Goal: Task Accomplishment & Management: Manage account settings

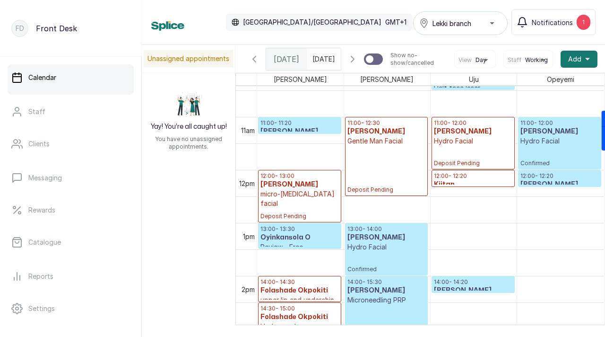
click at [485, 184] on span "12:00 - 12:20 Kiitan Walk - in consultation" at bounding box center [473, 185] width 79 height 26
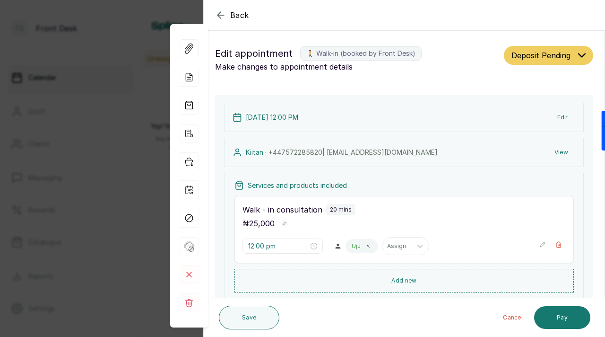
click at [122, 23] on div "Back Appointment Details Edit appointment 🚶 Walk-in (booked by Front Desk) Make…" at bounding box center [302, 168] width 605 height 337
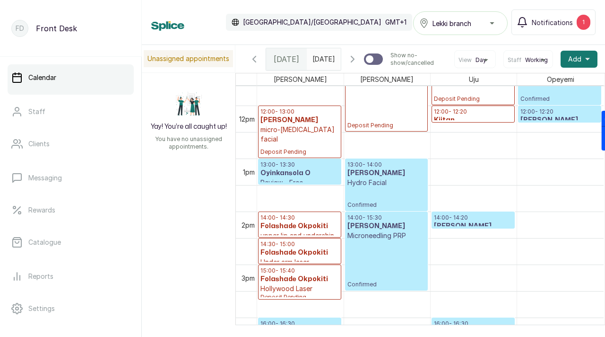
scroll to position [601, 0]
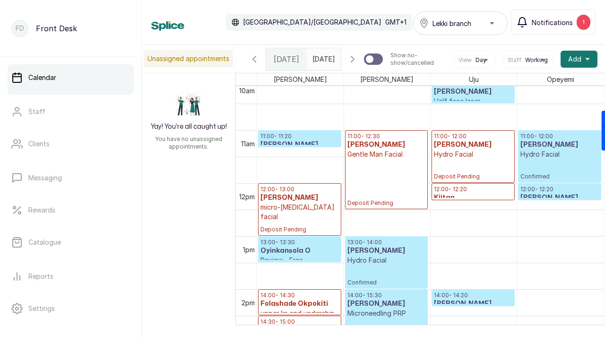
click at [562, 28] on button "Notifications 1" at bounding box center [554, 22] width 84 height 26
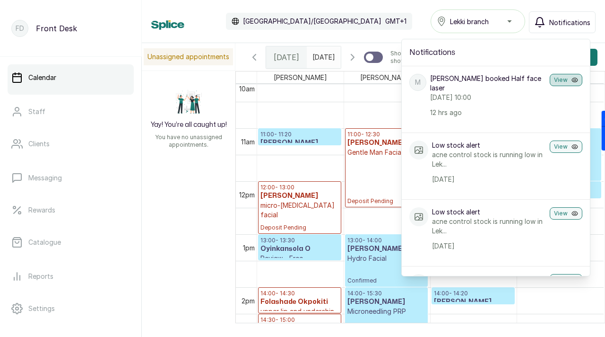
click at [565, 83] on button "View" at bounding box center [566, 80] width 33 height 12
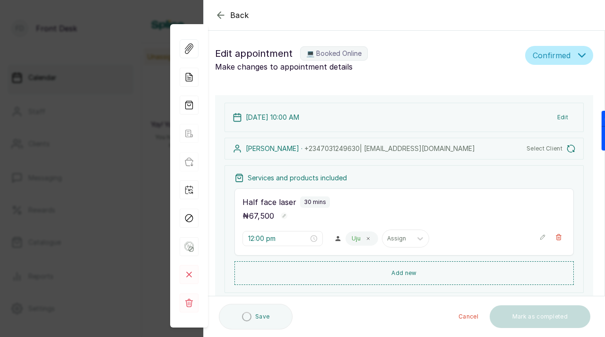
type input "10:00 am"
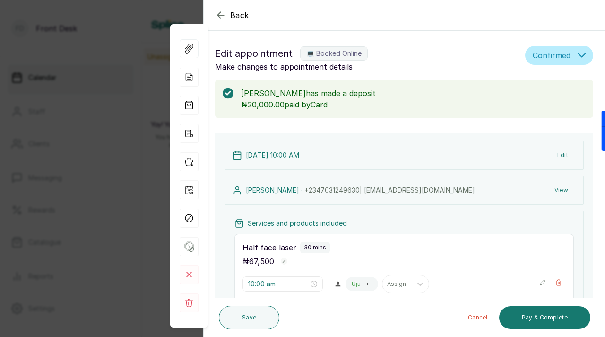
click at [219, 15] on icon "button" at bounding box center [221, 15] width 6 height 6
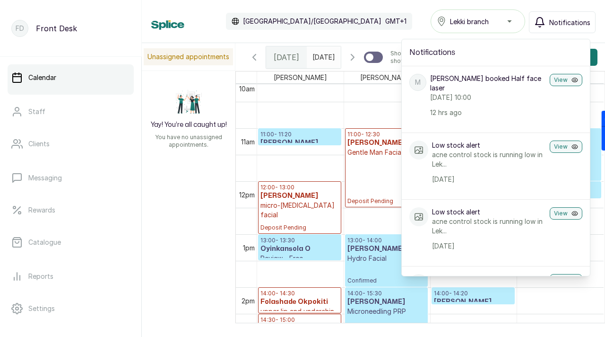
click at [359, 19] on div "Calendar [GEOGRAPHIC_DATA]/[GEOGRAPHIC_DATA] GMT+1 Lekki branch Notifications N…" at bounding box center [373, 21] width 445 height 24
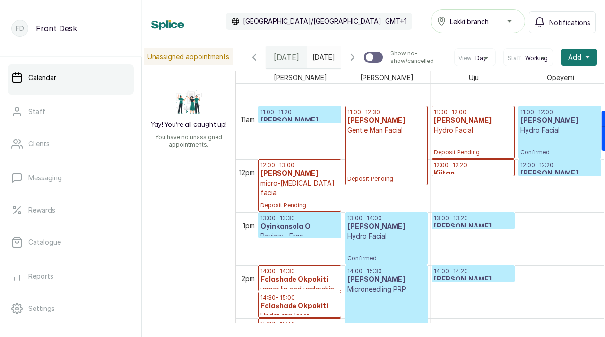
click at [451, 221] on p "13:00 - 13:20" at bounding box center [473, 218] width 79 height 8
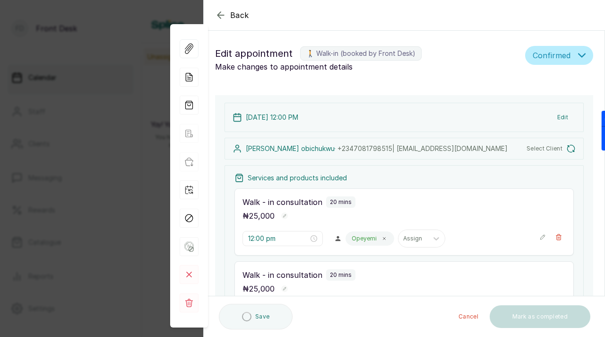
type input "12:00 pm"
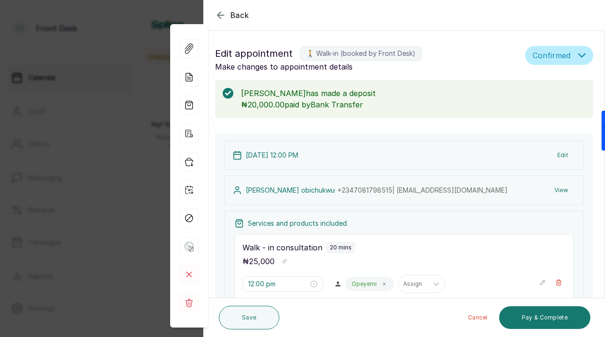
click at [222, 16] on icon "button" at bounding box center [220, 14] width 11 height 11
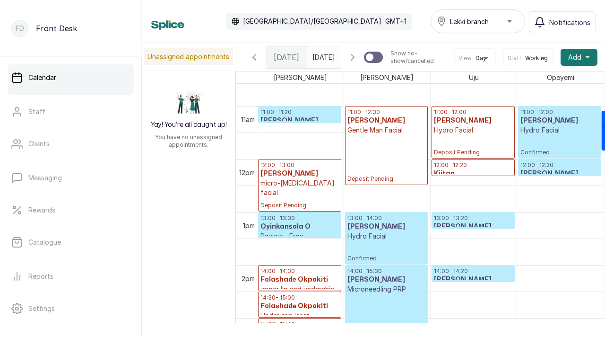
click at [548, 169] on p "12:00 - 12:20" at bounding box center [560, 165] width 79 height 8
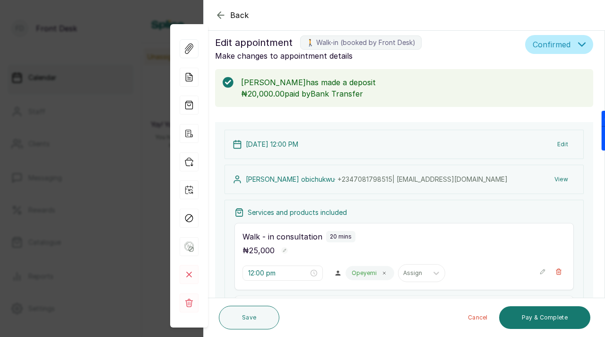
scroll to position [13, 0]
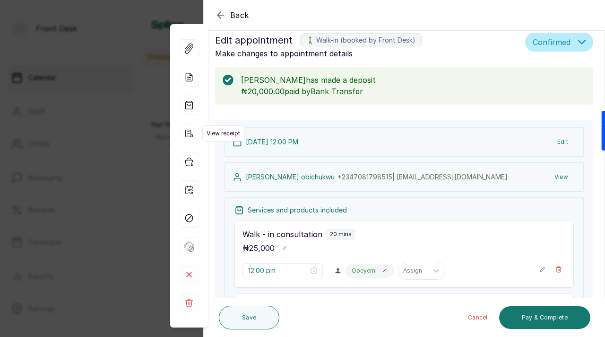
click at [187, 134] on icon "button" at bounding box center [189, 133] width 19 height 19
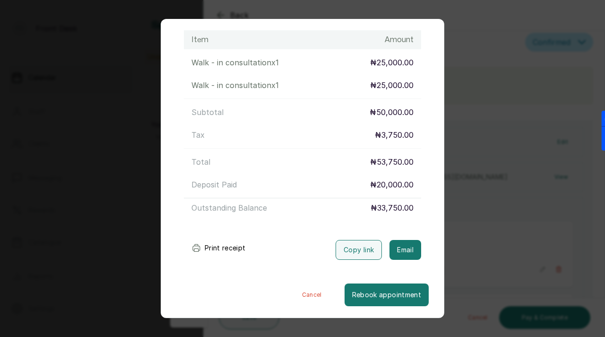
scroll to position [0, 0]
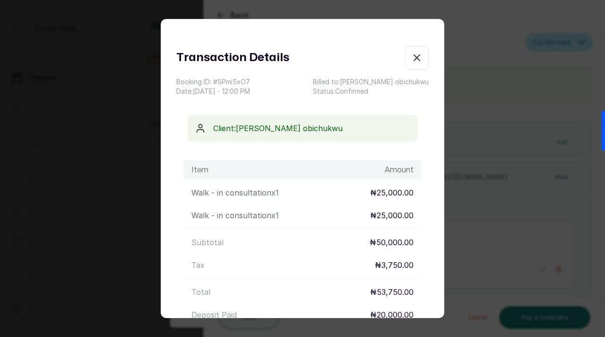
click at [421, 60] on icon "button" at bounding box center [417, 57] width 11 height 11
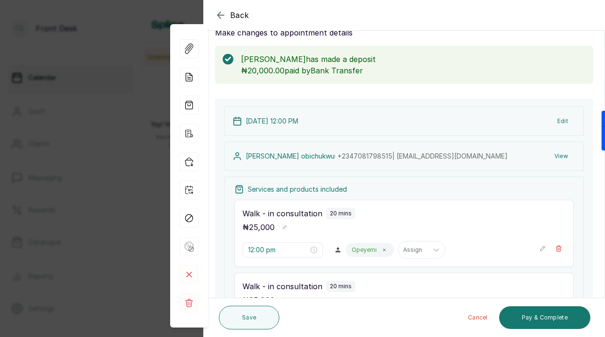
scroll to position [35, 0]
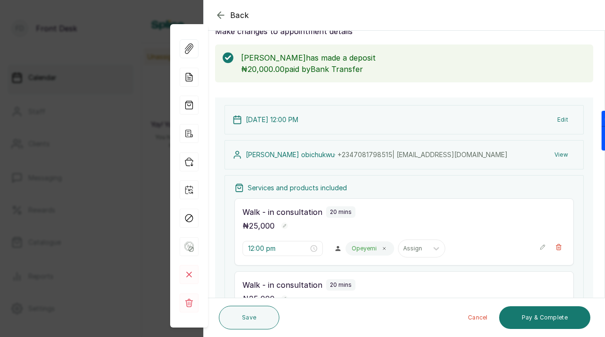
click at [559, 154] on button "View" at bounding box center [561, 154] width 29 height 17
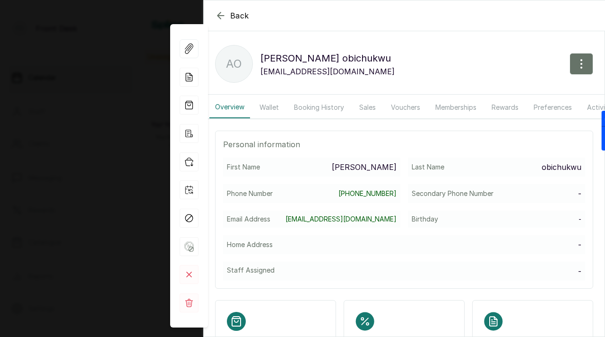
click at [305, 110] on button "Booking History" at bounding box center [319, 107] width 61 height 22
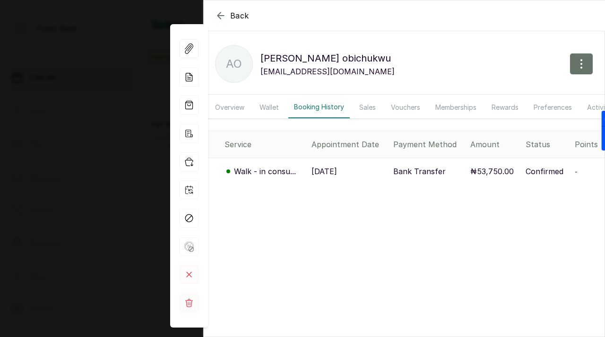
scroll to position [0, 100]
click at [501, 109] on button "Activity" at bounding box center [501, 107] width 36 height 22
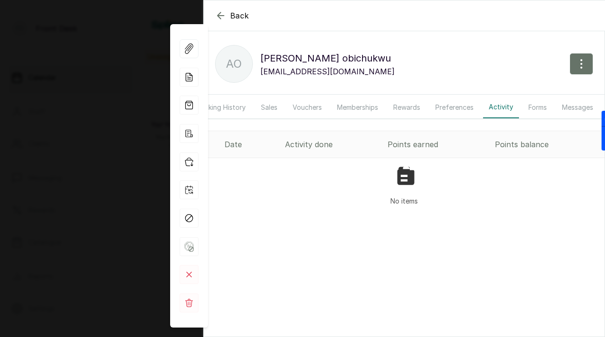
click at [545, 110] on button "Forms" at bounding box center [538, 107] width 30 height 22
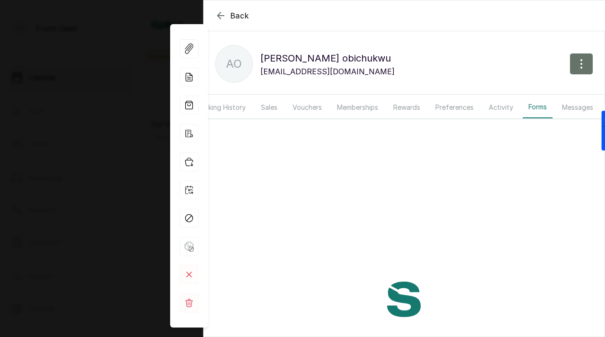
click at [587, 109] on button "Messages" at bounding box center [578, 107] width 43 height 22
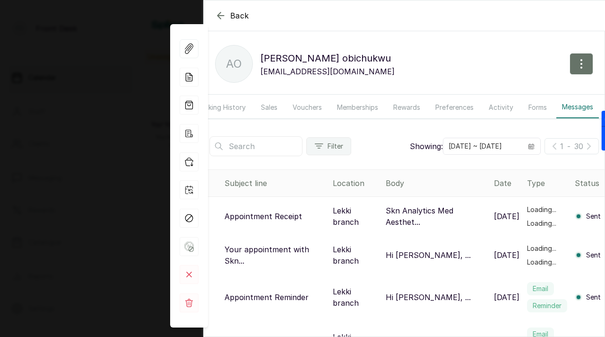
click at [537, 108] on button "Forms" at bounding box center [538, 107] width 30 height 22
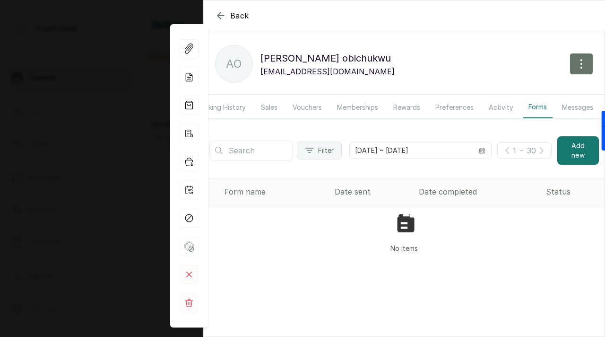
click at [563, 108] on button "Messages" at bounding box center [578, 107] width 43 height 22
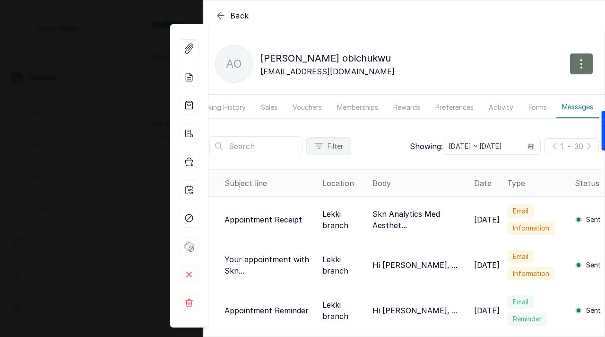
click at [128, 94] on div "Back [PERSON_NAME] Ao [PERSON_NAME] obichukwu [EMAIL_ADDRESS][DOMAIN_NAME] Over…" at bounding box center [302, 168] width 605 height 337
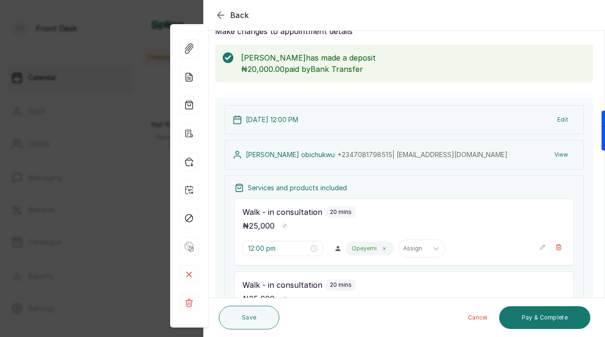
click at [137, 172] on div "Back Appointment Details Edit appointment 🚶 Walk-in (booked by Front Desk) Make…" at bounding box center [302, 168] width 605 height 337
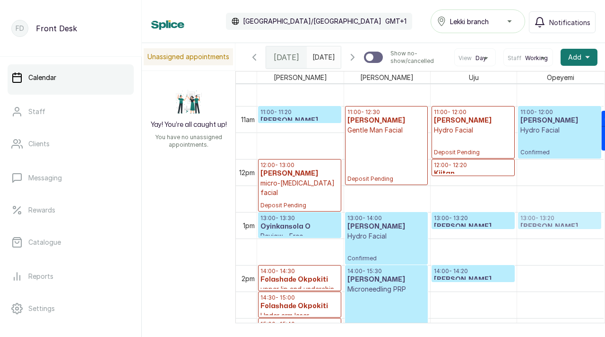
drag, startPoint x: 550, startPoint y: 172, endPoint x: 547, endPoint y: 226, distance: 54.4
click at [547, 227] on div "11:00 - 12:00 [PERSON_NAME] Facial Confirmed 12:00 - 12:20 [PERSON_NAME] Walk -…" at bounding box center [560, 158] width 87 height 1271
click at [573, 223] on link "13:00 - 13:20 [PERSON_NAME] Walk - in consultation Confirmed" at bounding box center [559, 220] width 83 height 17
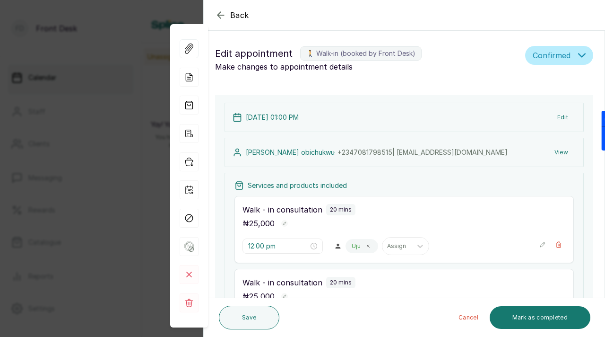
type input "1:00 pm"
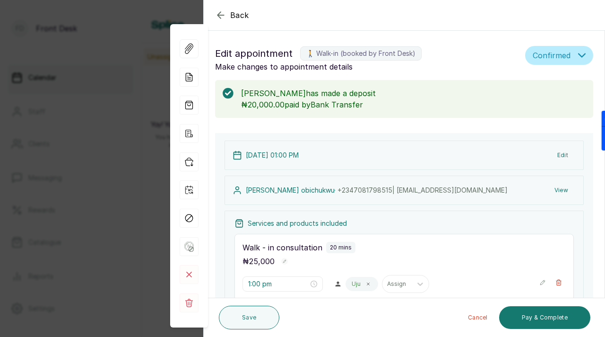
click at [561, 191] on button "View" at bounding box center [561, 190] width 29 height 17
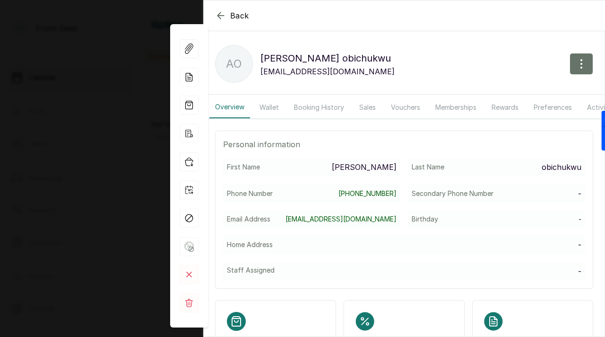
scroll to position [3, 0]
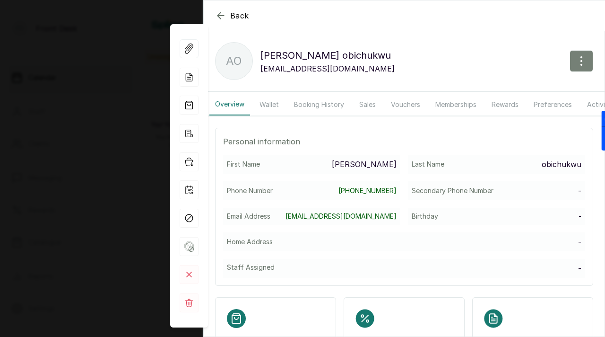
click at [591, 65] on button "button" at bounding box center [582, 61] width 24 height 22
click at [506, 91] on span "Edit" at bounding box center [540, 88] width 91 height 11
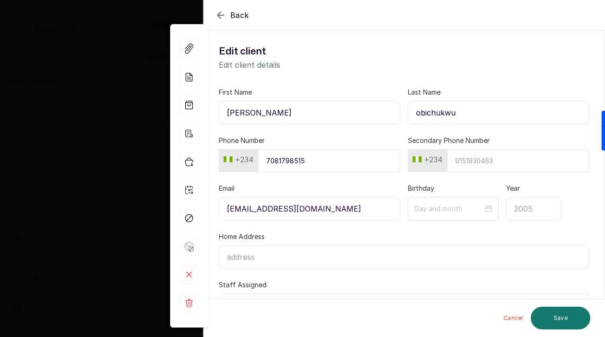
click at [295, 113] on input "[PERSON_NAME]" at bounding box center [310, 113] width 182 height 24
paste input "Favour [EMAIL_ADDRESS][DOMAIN_NAME] 08078825156"
click at [258, 114] on input "Favour [EMAIL_ADDRESS][DOMAIN_NAME] 08078825156" at bounding box center [310, 113] width 182 height 24
drag, startPoint x: 345, startPoint y: 112, endPoint x: 391, endPoint y: 113, distance: 46.4
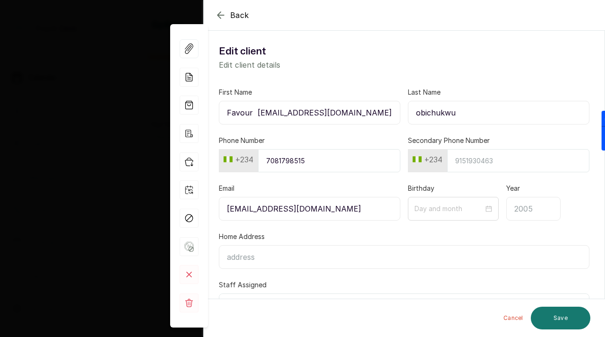
click at [392, 113] on input "Favour [EMAIL_ADDRESS][DOMAIN_NAME] 08078825156" at bounding box center [310, 113] width 182 height 24
type input "Favour [EMAIL_ADDRESS][DOMAIN_NAME]"
drag, startPoint x: 265, startPoint y: 163, endPoint x: 341, endPoint y: 158, distance: 75.9
click at [342, 158] on input "7081798515" at bounding box center [329, 160] width 142 height 23
paste input "8078825156"
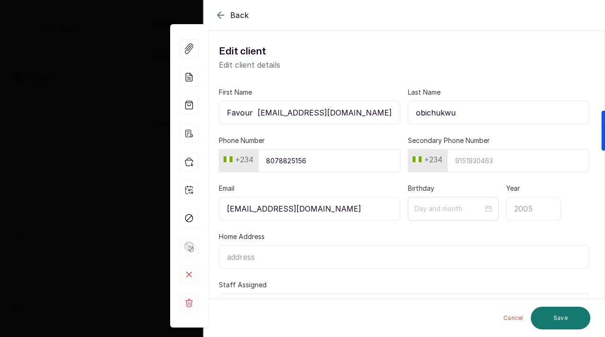
type input "8078825156"
drag, startPoint x: 257, startPoint y: 114, endPoint x: 348, endPoint y: 114, distance: 90.8
click at [348, 114] on input "Favour [EMAIL_ADDRESS][DOMAIN_NAME]" at bounding box center [310, 113] width 182 height 24
click at [314, 213] on input "[EMAIL_ADDRESS][DOMAIN_NAME]" at bounding box center [310, 209] width 182 height 24
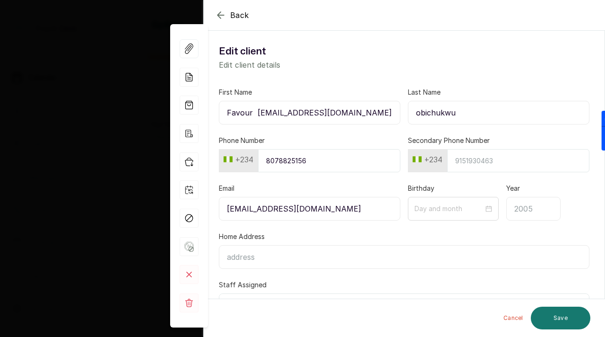
click at [314, 213] on input "[EMAIL_ADDRESS][DOMAIN_NAME]" at bounding box center [310, 209] width 182 height 24
paste input "ezenuju96"
type input "[EMAIL_ADDRESS][DOMAIN_NAME]"
drag, startPoint x: 283, startPoint y: 114, endPoint x: 352, endPoint y: 114, distance: 69.1
click at [352, 114] on input "Favour [EMAIL_ADDRESS][DOMAIN_NAME]" at bounding box center [310, 113] width 182 height 24
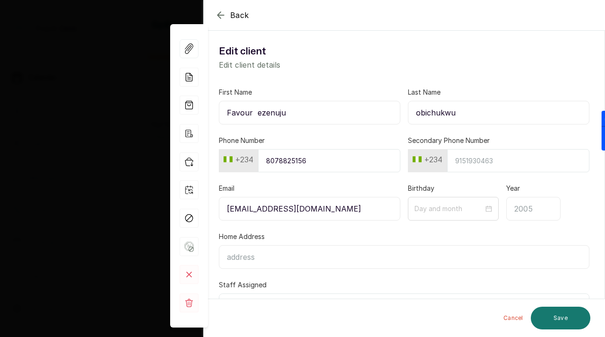
type input "Favour ezenuju"
click at [444, 115] on input "obichukwu" at bounding box center [499, 113] width 182 height 24
click at [262, 114] on input "Favour ezenuju" at bounding box center [310, 113] width 182 height 24
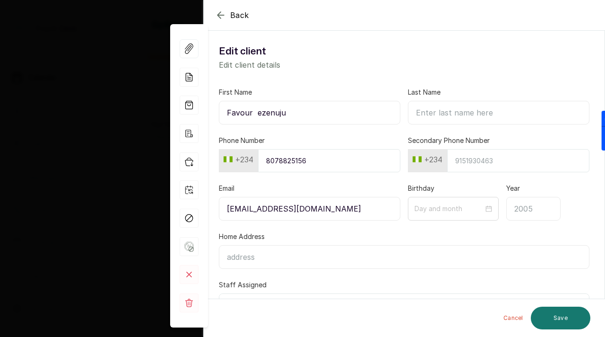
click at [262, 114] on input "Favour ezenuju" at bounding box center [310, 113] width 182 height 24
type input "Favour"
click at [418, 111] on input "Last Name" at bounding box center [499, 113] width 182 height 24
paste input "ezenuju"
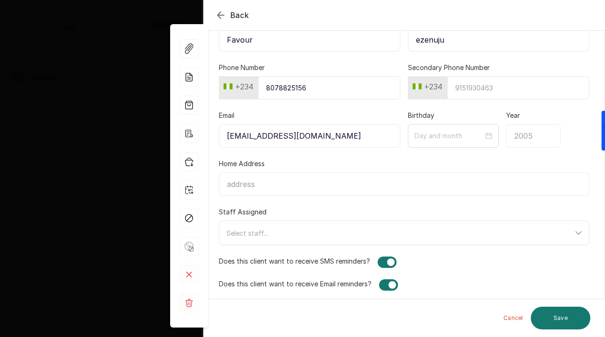
scroll to position [76, 0]
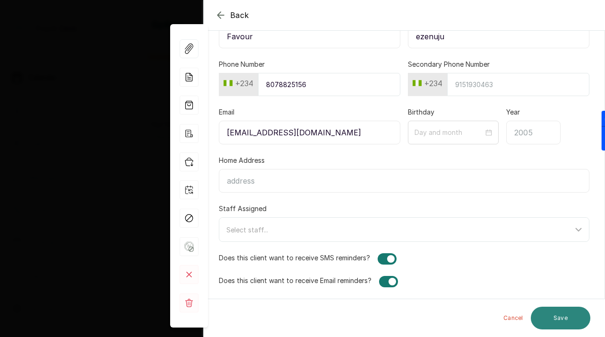
type input "ezenuju"
click at [552, 318] on button "Save" at bounding box center [561, 318] width 60 height 23
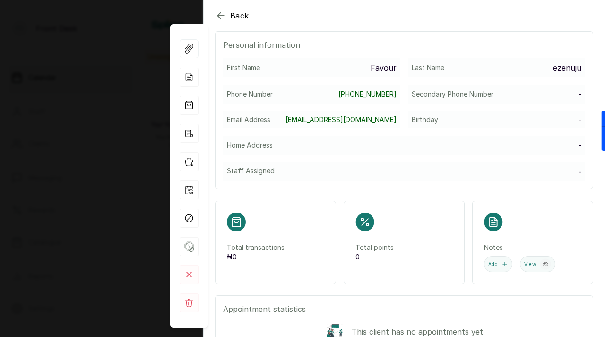
scroll to position [0, 0]
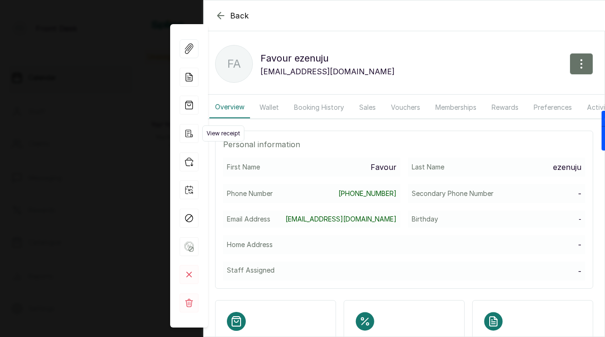
click at [193, 129] on icon "button" at bounding box center [189, 133] width 19 height 19
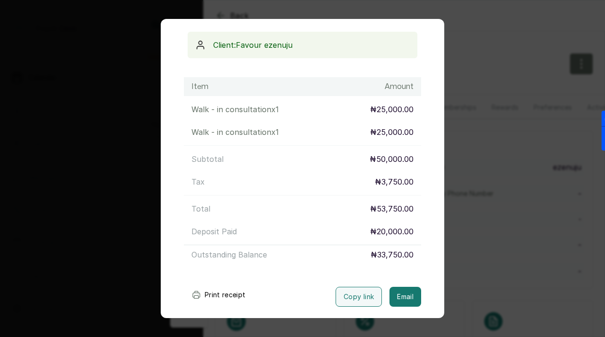
scroll to position [130, 0]
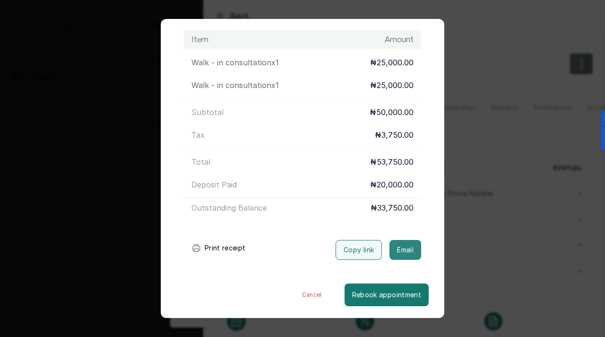
click at [408, 247] on button "Email" at bounding box center [406, 250] width 32 height 20
click at [478, 128] on div "Transaction Details Booking ID: # SPmi5xO7 Date: [DATE] ・ 1:00 PM Billed to: Fa…" at bounding box center [302, 168] width 605 height 337
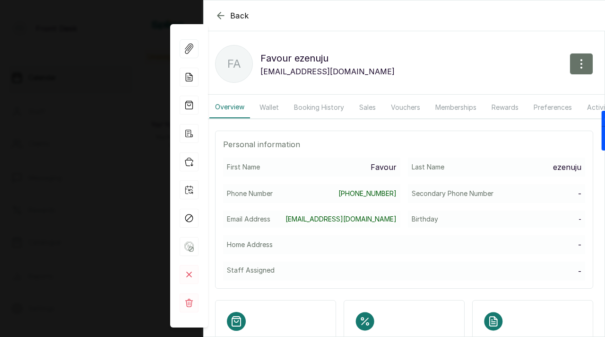
click at [220, 16] on icon "button" at bounding box center [220, 15] width 11 height 11
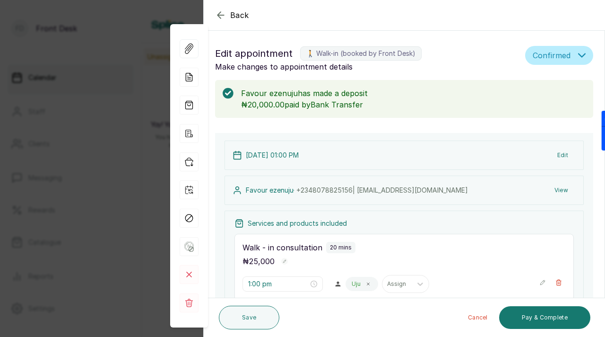
click at [220, 16] on icon "button" at bounding box center [220, 14] width 11 height 11
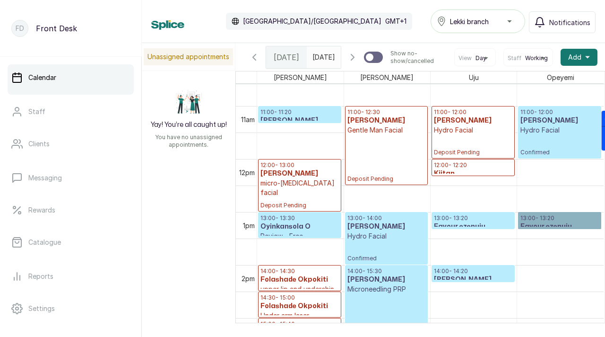
click at [449, 227] on h3 "Favour ezenuju" at bounding box center [473, 226] width 79 height 9
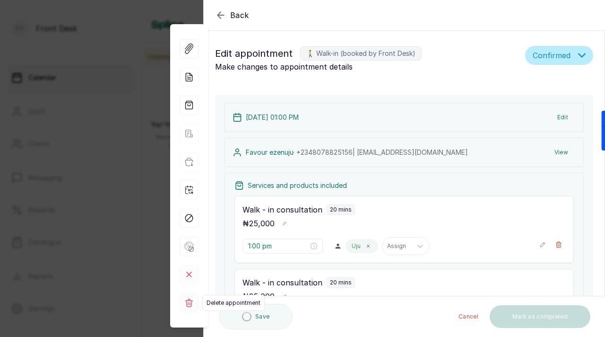
click at [190, 302] on icon at bounding box center [189, 302] width 8 height 9
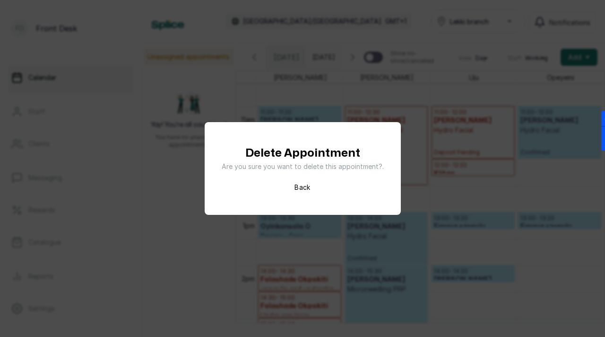
click at [296, 186] on button "Back" at bounding box center [303, 187] width 16 height 9
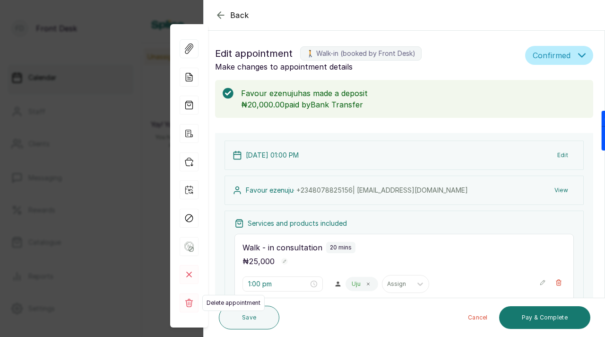
click at [191, 304] on rect at bounding box center [189, 302] width 19 height 19
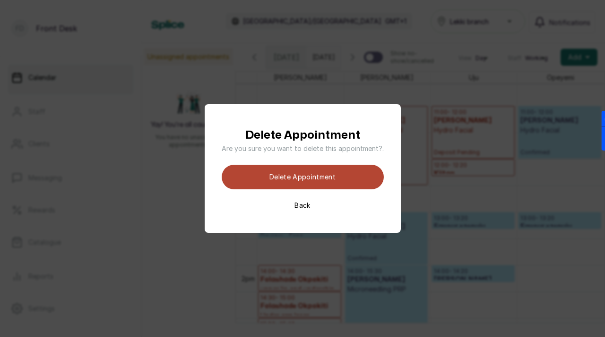
click at [299, 177] on button "Delete appointment" at bounding box center [303, 177] width 162 height 25
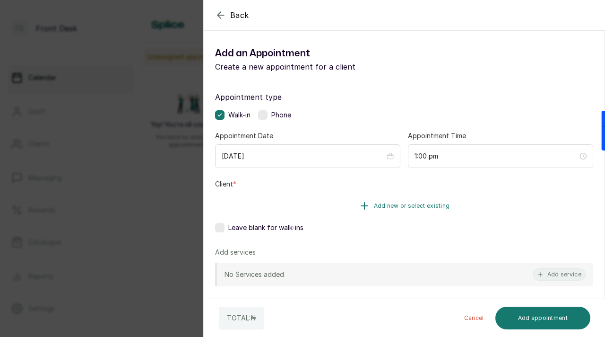
click at [406, 204] on span "Add new or select existing" at bounding box center [412, 206] width 76 height 8
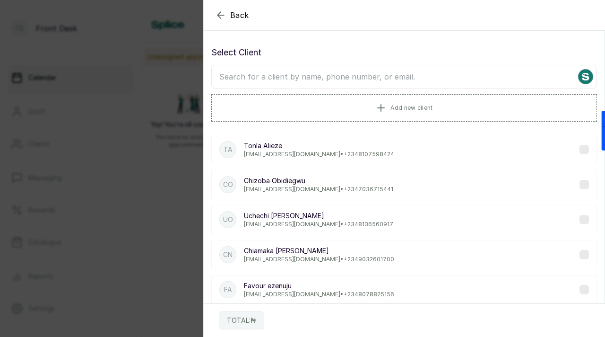
click at [385, 75] on input "text" at bounding box center [404, 77] width 386 height 24
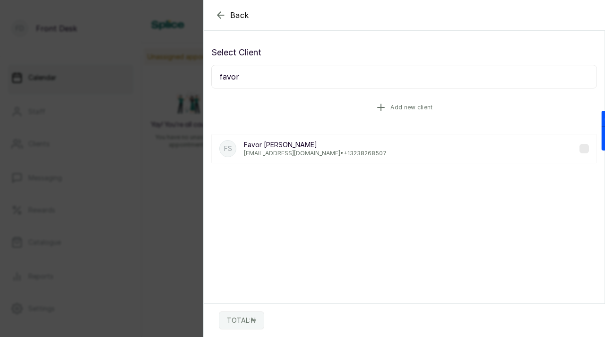
type input "favor"
click at [430, 107] on span "Add new client" at bounding box center [412, 108] width 42 height 8
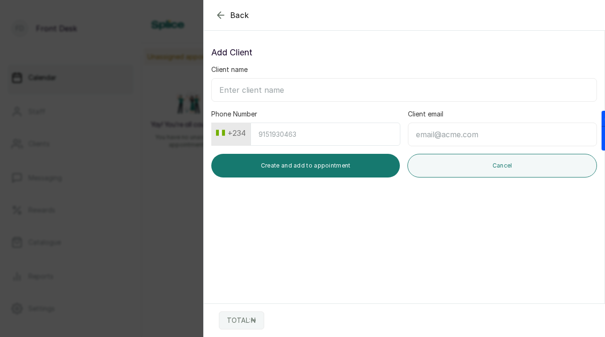
click at [322, 85] on input "Client name" at bounding box center [404, 90] width 386 height 24
paste input "ezenuju"
click at [220, 92] on input "ezenuju" at bounding box center [404, 90] width 386 height 24
type input "favour ezenuju"
click at [456, 131] on input "Client email" at bounding box center [502, 135] width 189 height 24
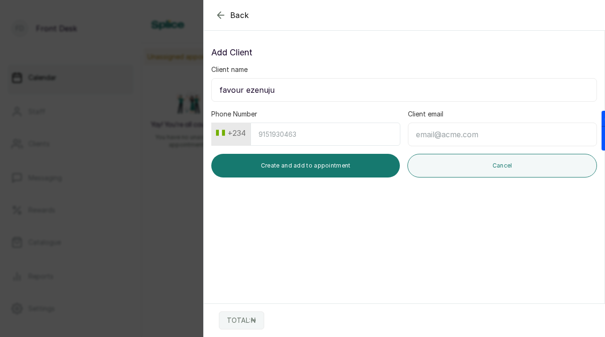
paste input "[EMAIL_ADDRESS][DOMAIN_NAME] 08078825156"
drag, startPoint x: 505, startPoint y: 135, endPoint x: 596, endPoint y: 130, distance: 90.5
click at [596, 132] on body "FD Front Desk Calendar Staff Clients Messaging Rewards Catalogue Reports Settin…" at bounding box center [302, 168] width 605 height 337
type input "[EMAIL_ADDRESS][DOMAIN_NAME]"
click at [310, 143] on input "Phone Number" at bounding box center [326, 134] width 150 height 23
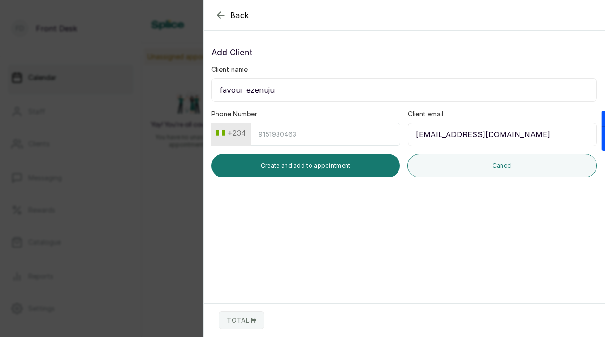
paste input "8078825156"
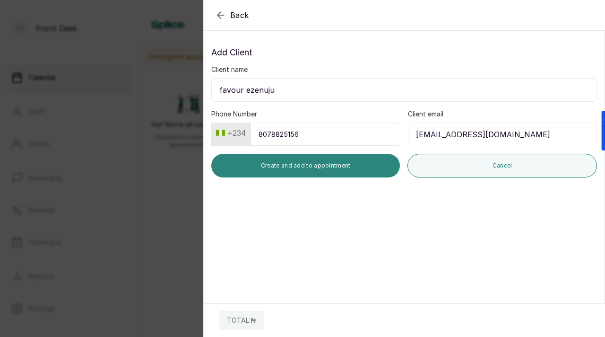
type input "8078825156"
click at [330, 168] on button "Create and add to appointment" at bounding box center [305, 166] width 189 height 24
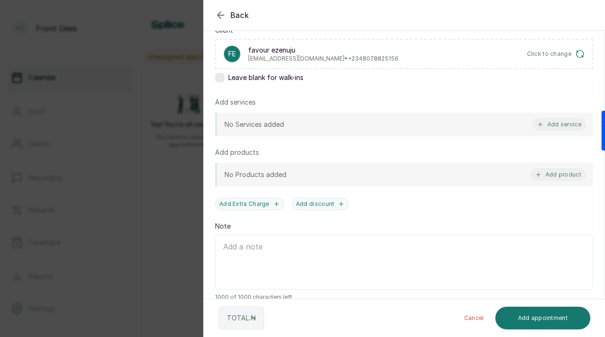
scroll to position [157, 0]
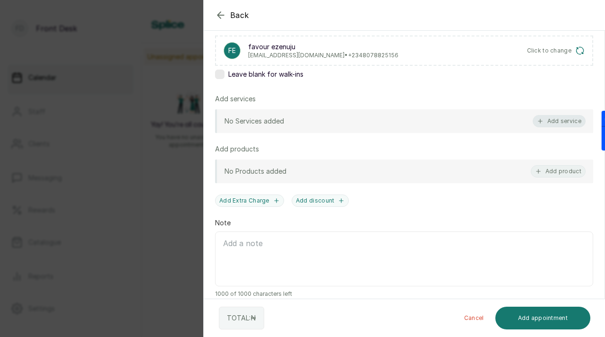
click at [570, 117] on button "Add service" at bounding box center [559, 121] width 53 height 12
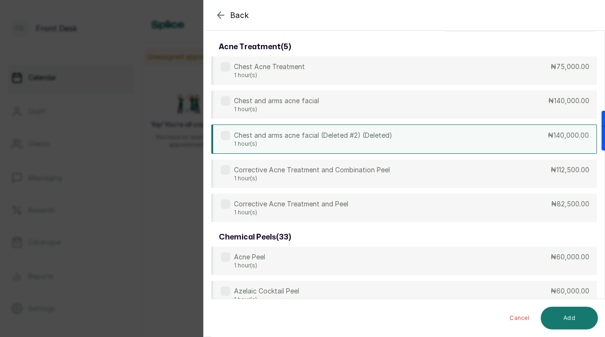
scroll to position [0, 0]
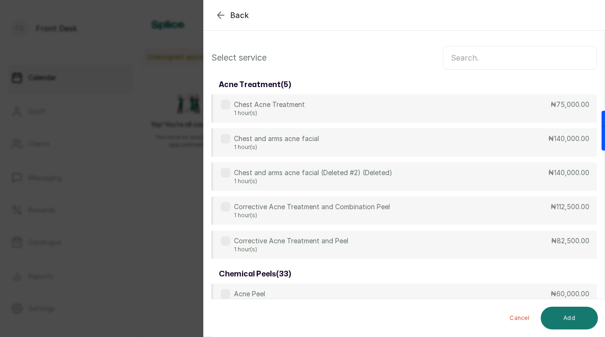
click at [489, 56] on input "text" at bounding box center [520, 58] width 154 height 24
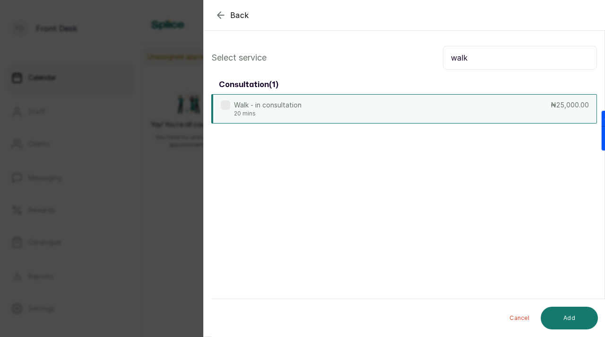
type input "walk"
click at [228, 100] on label at bounding box center [225, 104] width 9 height 9
click at [582, 329] on div "Cancel Add" at bounding box center [412, 318] width 402 height 38
click at [577, 323] on button "Add" at bounding box center [569, 318] width 57 height 23
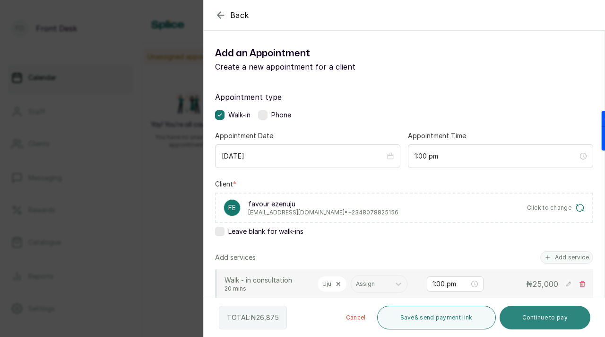
click at [544, 317] on button "Continue to pay" at bounding box center [545, 318] width 91 height 24
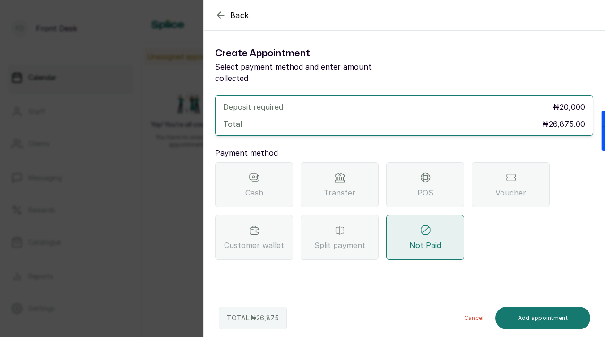
click at [365, 162] on div "Transfer" at bounding box center [340, 184] width 78 height 45
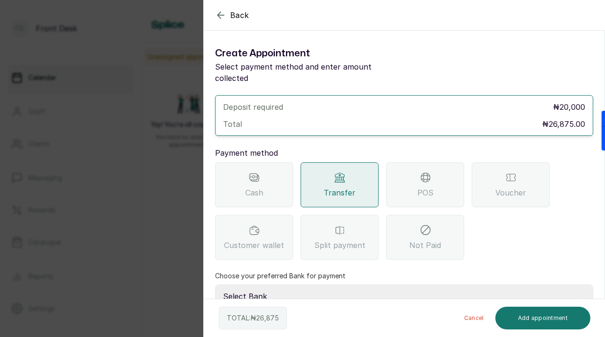
scroll to position [56, 0]
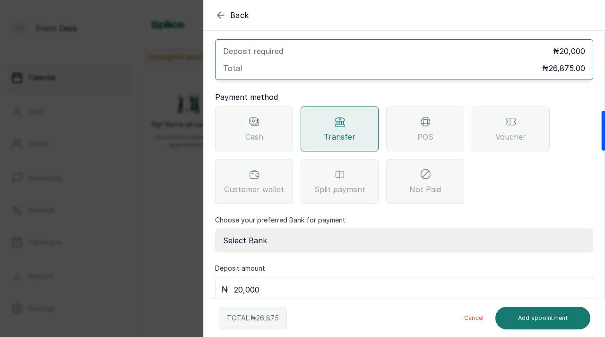
click at [369, 235] on select "Select Bank [PERSON_NAME] Fairmoney Microfinance Bank SKN ANALYTICS MED AESTH. …" at bounding box center [404, 240] width 378 height 24
select select "43272bc0-21c6-4b19-b9fb-c2093b8603c2"
click at [215, 228] on select "Select Bank [PERSON_NAME] Fairmoney Microfinance Bank SKN ANALYTICS MED AESTH. …" at bounding box center [404, 240] width 378 height 24
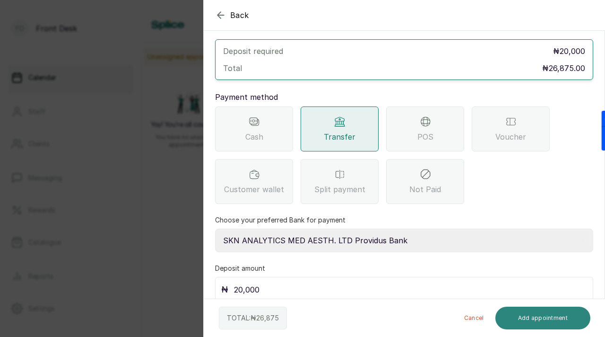
click at [518, 321] on button "Add appointment" at bounding box center [544, 318] width 96 height 23
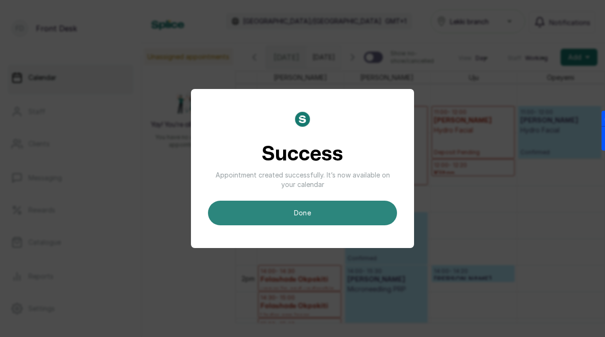
click at [360, 217] on button "done" at bounding box center [302, 213] width 189 height 25
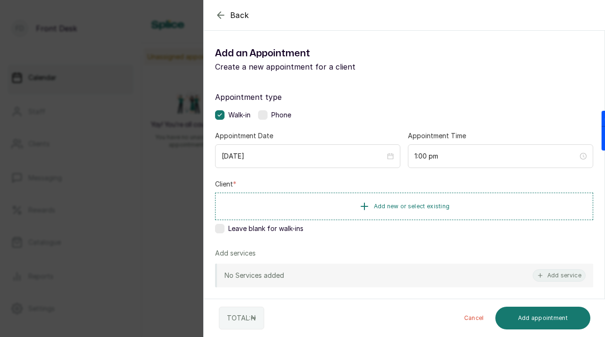
click at [111, 166] on div "Back Add Appointment Add an Appointment Create a new appointment for a client A…" at bounding box center [302, 168] width 605 height 337
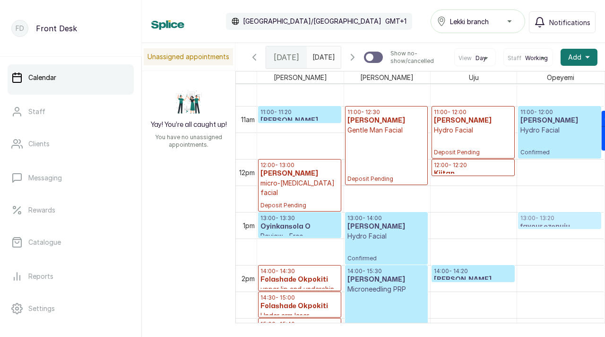
drag, startPoint x: 491, startPoint y: 227, endPoint x: 577, endPoint y: 224, distance: 85.7
click at [577, 223] on tr "11:00 - 11:20 [PERSON_NAME] Walk - in consultation Confirmed 12:00 - 13:00 [PER…" at bounding box center [430, 158] width 347 height 1271
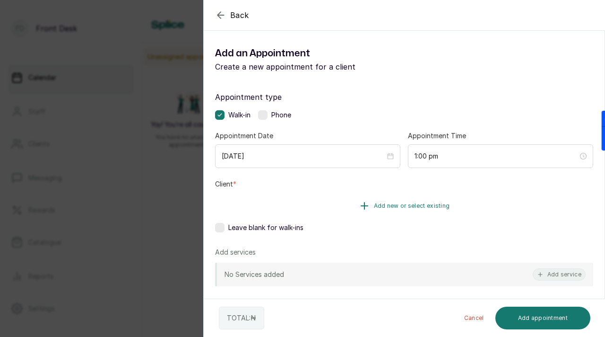
click at [371, 212] on button "Add new or select existing" at bounding box center [404, 206] width 378 height 26
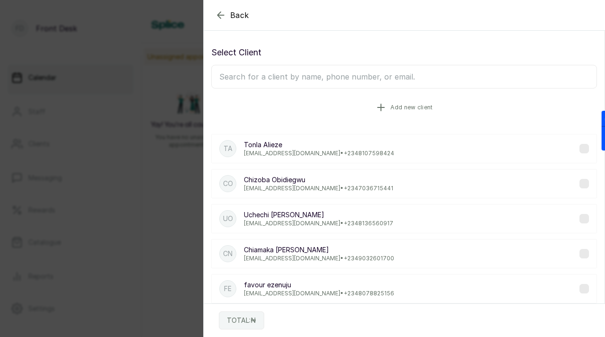
click at [385, 111] on icon "button" at bounding box center [381, 107] width 11 height 11
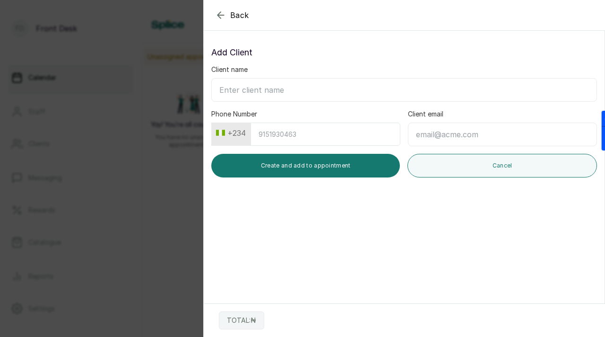
click at [331, 87] on input "Client name" at bounding box center [404, 90] width 386 height 24
click at [443, 130] on input "Client email" at bounding box center [502, 135] width 189 height 24
paste input "[EMAIL_ADDRESS][DOMAIN_NAME]"
drag, startPoint x: 414, startPoint y: 135, endPoint x: 491, endPoint y: 135, distance: 76.6
click at [491, 135] on input "[EMAIL_ADDRESS][DOMAIN_NAME]" at bounding box center [502, 135] width 189 height 24
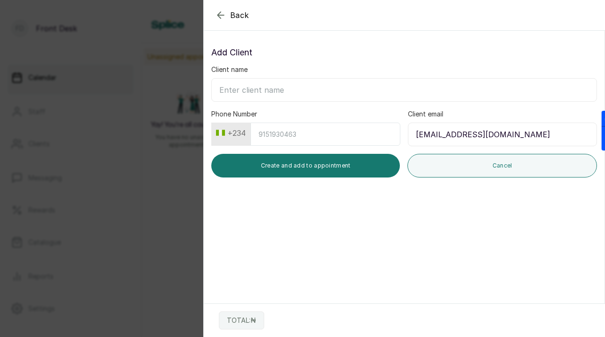
type input "[EMAIL_ADDRESS][DOMAIN_NAME]"
click at [320, 96] on input "Client name" at bounding box center [404, 90] width 386 height 24
paste input "Augustinaobichukwu"
click at [255, 93] on input "Augustinaobichukwu" at bounding box center [404, 90] width 386 height 24
type input "[PERSON_NAME]"
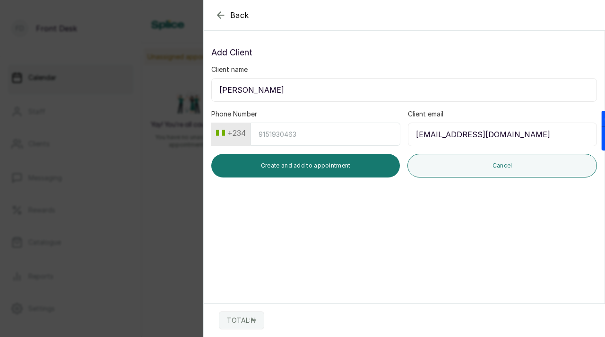
click at [311, 128] on input "Phone Number" at bounding box center [326, 134] width 150 height 23
paste input "7081798515"
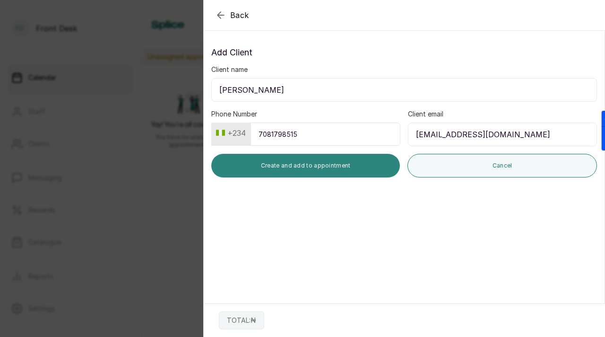
type input "7081798515"
click at [315, 160] on button "Create and add to appointment" at bounding box center [305, 166] width 189 height 24
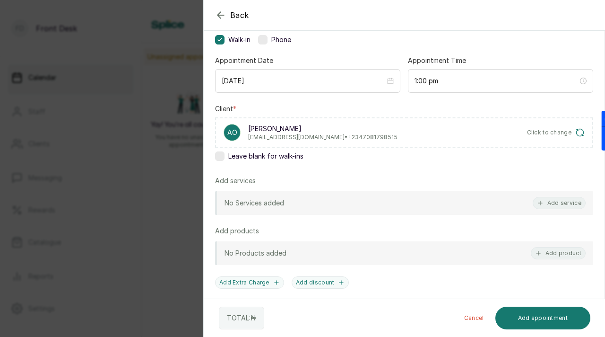
scroll to position [100, 0]
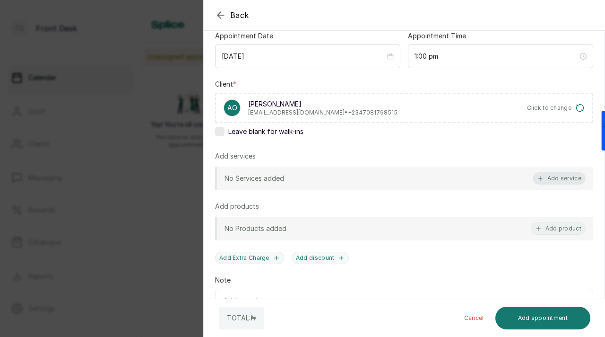
click at [565, 174] on button "Add service" at bounding box center [559, 178] width 53 height 12
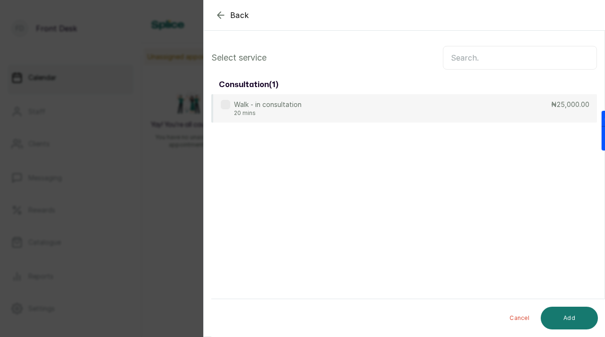
scroll to position [0, 0]
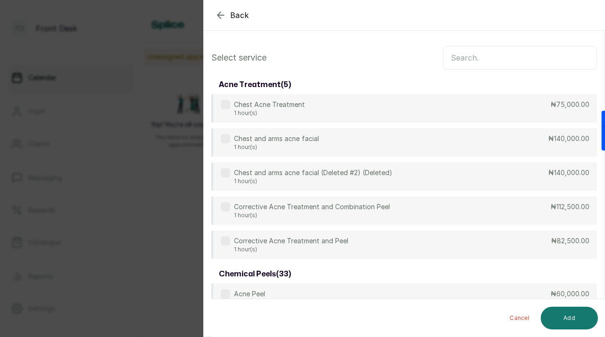
click at [482, 60] on input "text" at bounding box center [520, 58] width 154 height 24
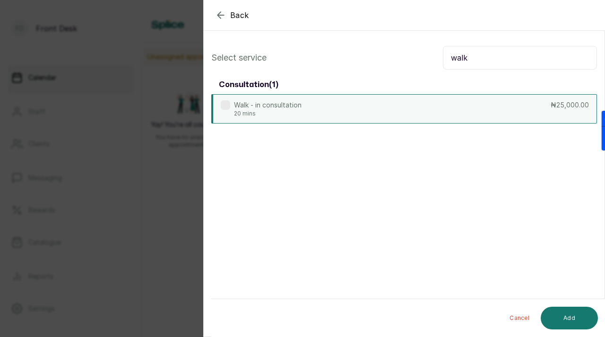
type input "walk"
click at [231, 106] on div "Walk - in consultation 20 mins" at bounding box center [261, 108] width 81 height 17
click at [570, 319] on button "Add" at bounding box center [569, 318] width 57 height 23
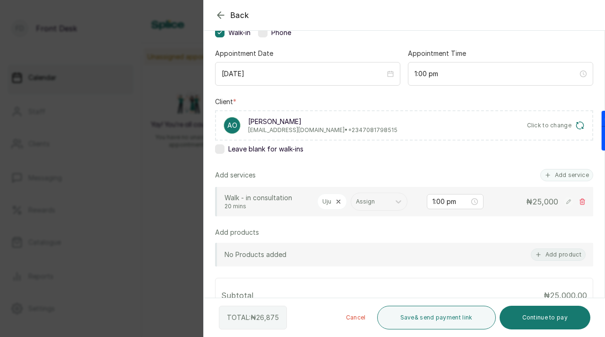
scroll to position [93, 0]
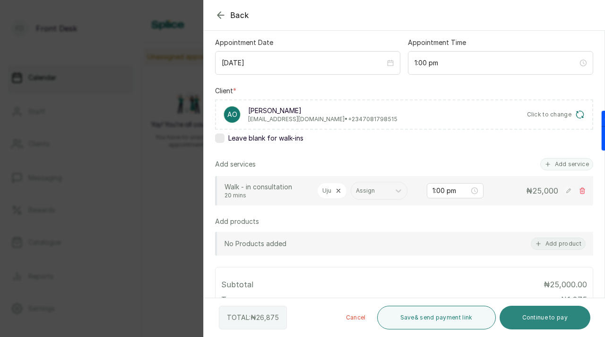
click at [537, 314] on button "Continue to pay" at bounding box center [545, 318] width 91 height 24
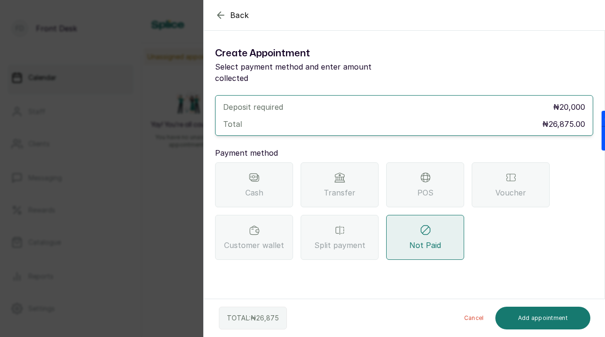
click at [218, 16] on icon "button" at bounding box center [221, 15] width 6 height 6
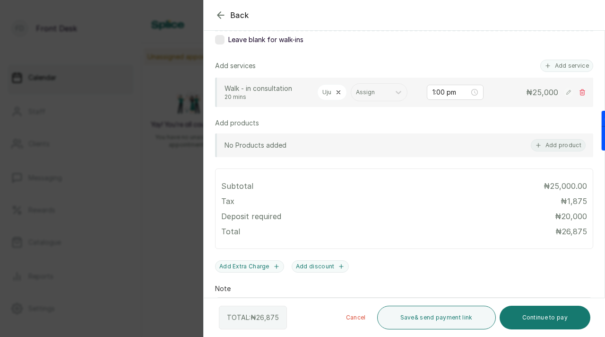
scroll to position [196, 0]
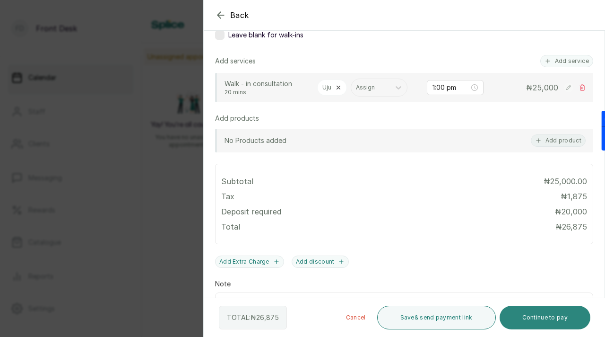
click at [535, 314] on button "Continue to pay" at bounding box center [545, 318] width 91 height 24
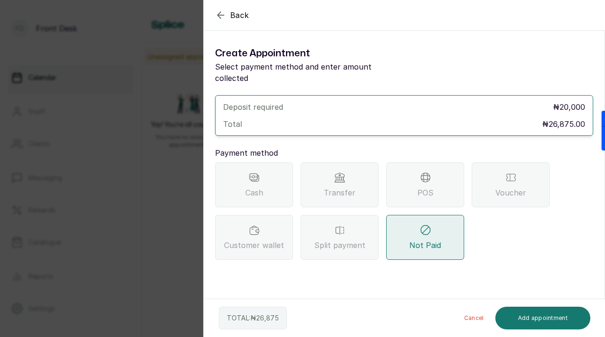
click at [347, 187] on span "Transfer" at bounding box center [340, 192] width 32 height 11
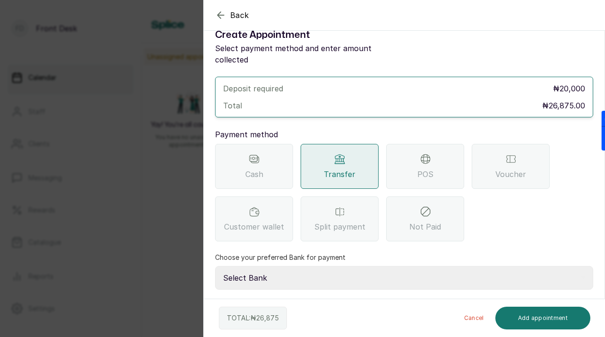
scroll to position [56, 0]
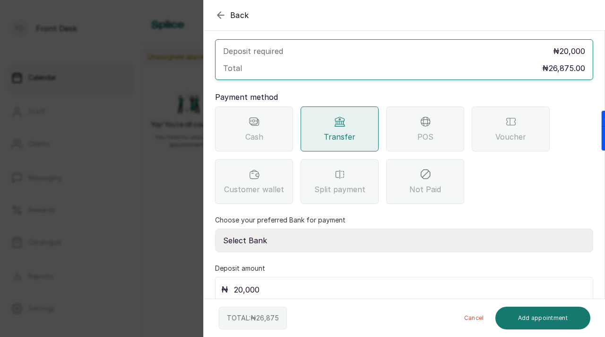
click at [324, 237] on select "Select Bank [PERSON_NAME] Fairmoney Microfinance Bank SKN ANALYTICS MED AESTH. …" at bounding box center [404, 240] width 378 height 24
select select "43272bc0-21c6-4b19-b9fb-c2093b8603c2"
click at [215, 228] on select "Select Bank [PERSON_NAME] Fairmoney Microfinance Bank SKN ANALYTICS MED AESTH. …" at bounding box center [404, 240] width 378 height 24
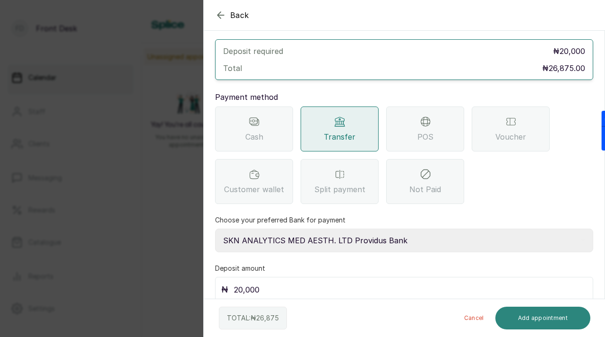
click at [531, 314] on button "Add appointment" at bounding box center [544, 318] width 96 height 23
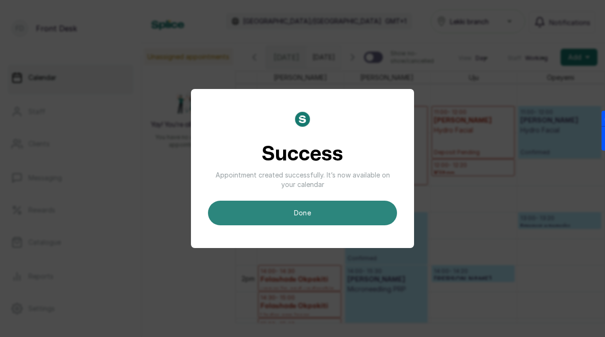
click at [345, 215] on button "done" at bounding box center [302, 213] width 189 height 25
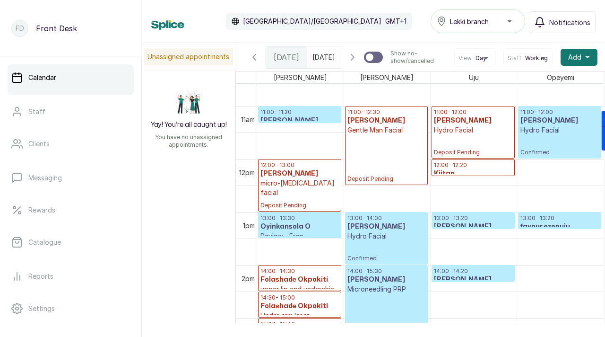
click at [483, 227] on h3 "[PERSON_NAME]" at bounding box center [473, 226] width 79 height 9
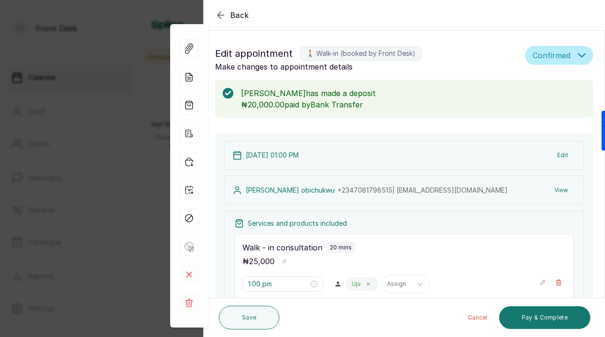
scroll to position [16, 0]
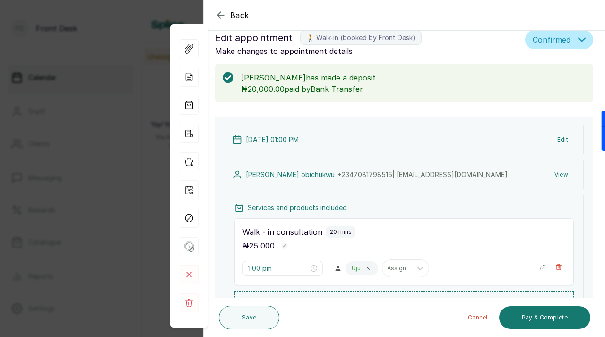
click at [564, 172] on button "View" at bounding box center [561, 174] width 29 height 17
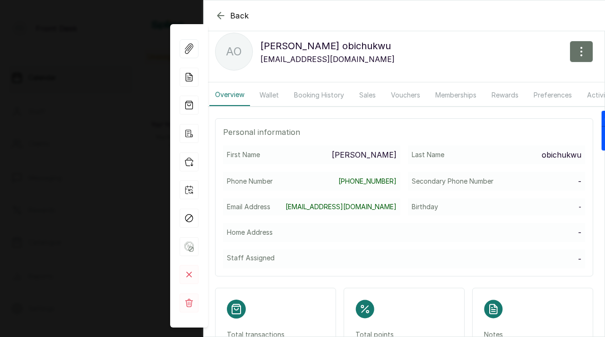
scroll to position [19, 0]
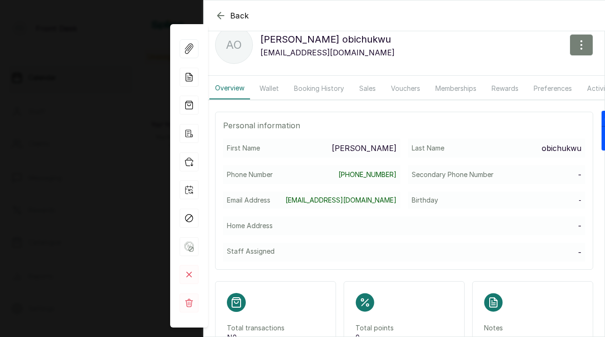
click at [582, 48] on icon "button" at bounding box center [581, 45] width 1 height 9
click at [499, 75] on span "Edit" at bounding box center [540, 72] width 91 height 11
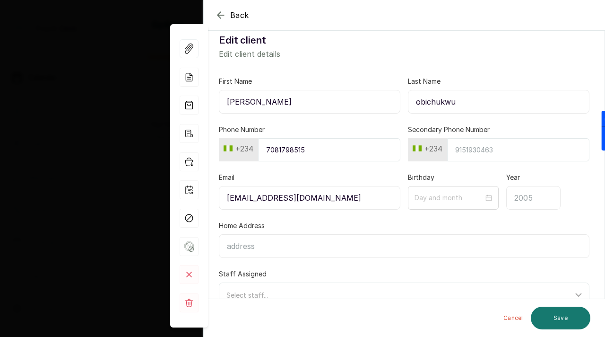
scroll to position [12, 0]
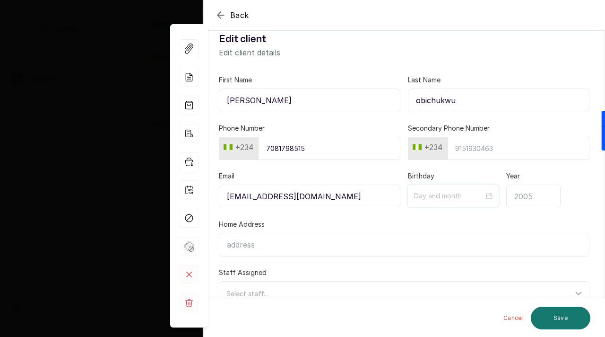
click at [423, 198] on input at bounding box center [449, 196] width 70 height 10
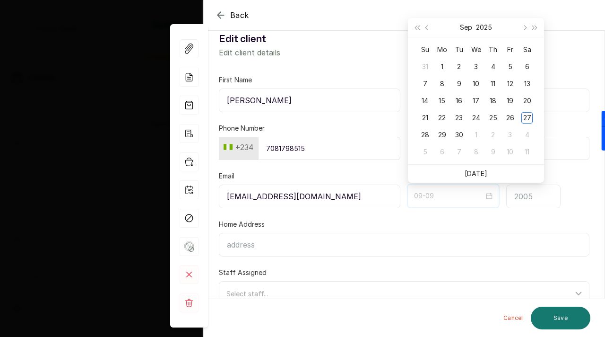
type input "09-02"
click at [425, 29] on button "Previous month (PageUp)" at bounding box center [427, 27] width 10 height 19
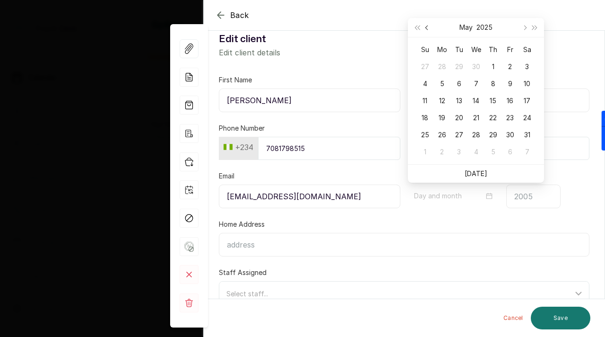
click at [425, 29] on button "Previous month (PageUp)" at bounding box center [427, 27] width 10 height 19
click at [533, 27] on span "Next year (Control + right)" at bounding box center [535, 27] width 5 height 5
click at [525, 26] on span "Next month (PageDown)" at bounding box center [524, 27] width 5 height 5
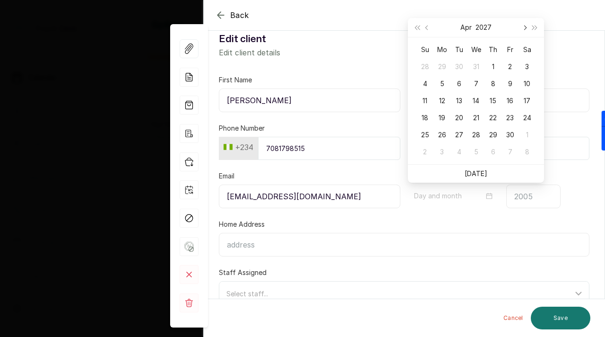
click at [525, 26] on span "Next month (PageDown)" at bounding box center [524, 27] width 5 height 5
type input "05-17"
click at [444, 119] on div "17" at bounding box center [442, 117] width 11 height 11
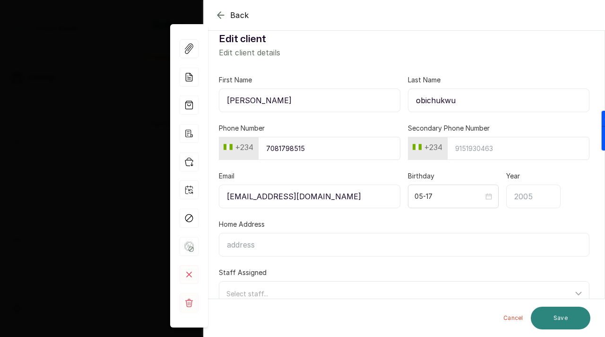
click at [556, 322] on button "Save" at bounding box center [561, 318] width 60 height 23
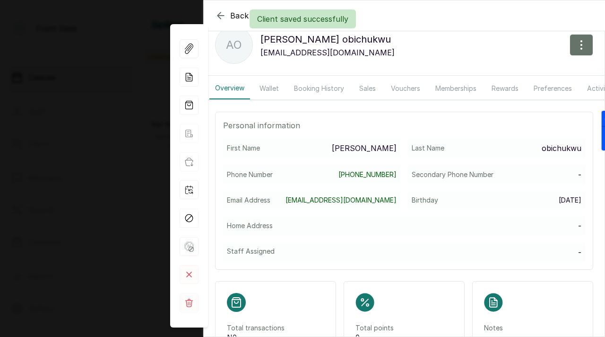
click at [218, 15] on div "Client saved successfully" at bounding box center [302, 18] width 605 height 19
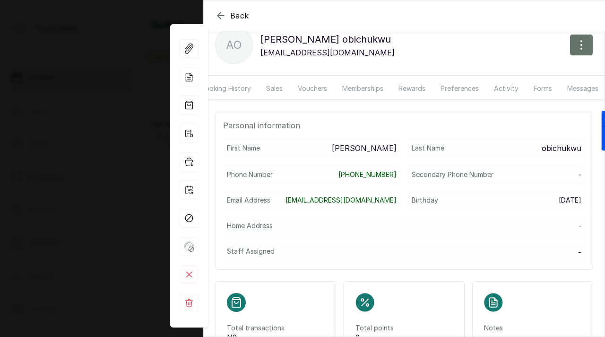
scroll to position [0, 100]
click at [539, 88] on button "Forms" at bounding box center [538, 89] width 30 height 22
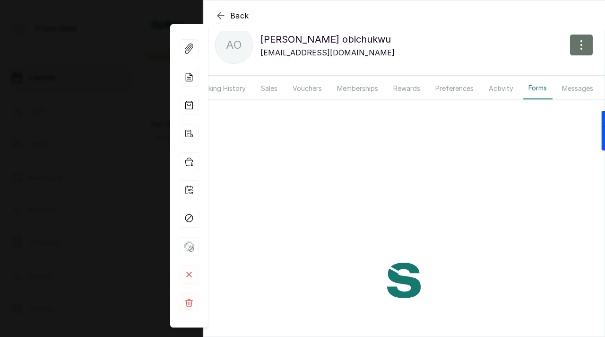
scroll to position [0, 0]
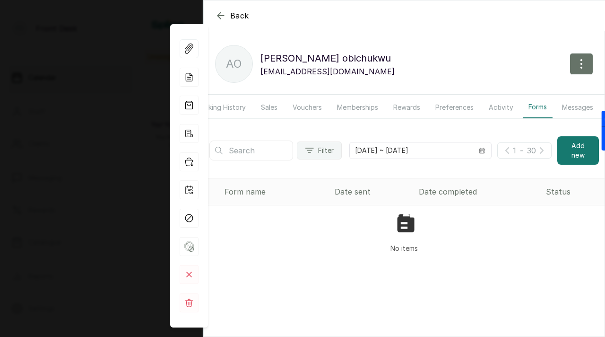
click at [221, 16] on icon "button" at bounding box center [220, 15] width 11 height 11
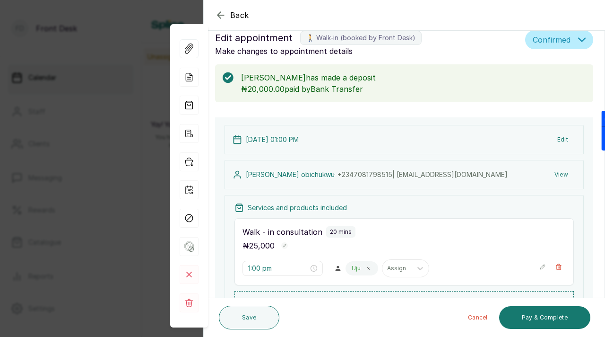
click at [221, 16] on icon "button" at bounding box center [220, 14] width 11 height 11
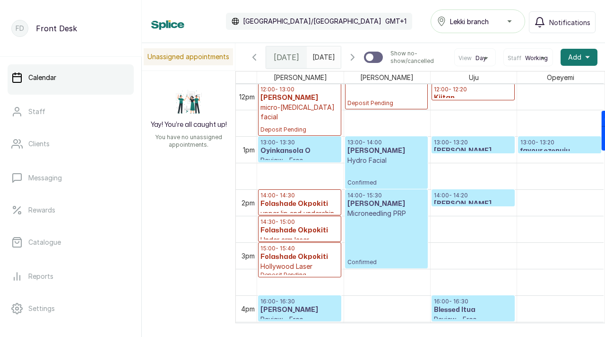
scroll to position [641, 0]
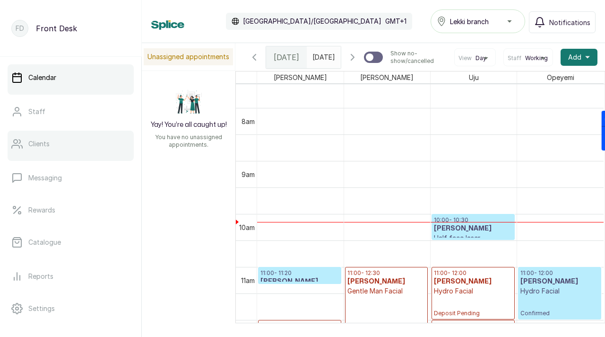
click at [63, 154] on link "Clients" at bounding box center [71, 144] width 126 height 26
